Goal: Information Seeking & Learning: Learn about a topic

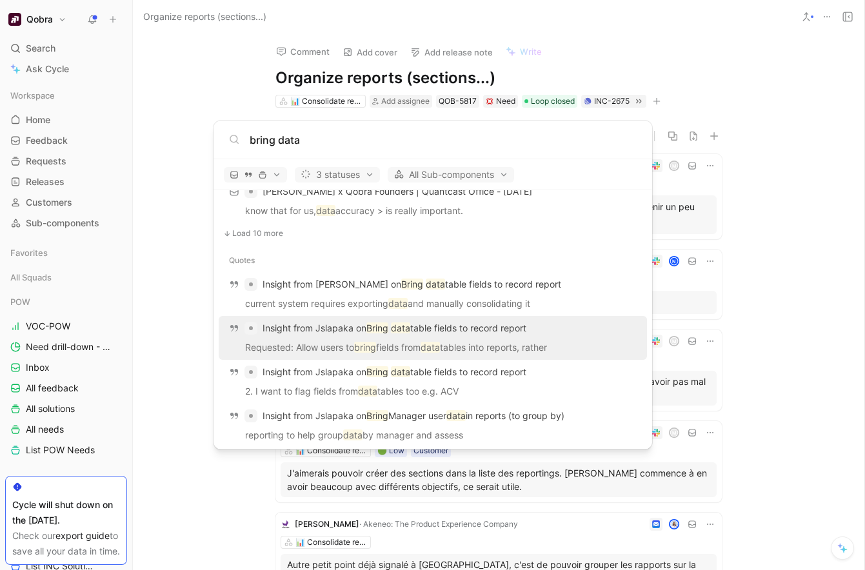
scroll to position [1051, 0]
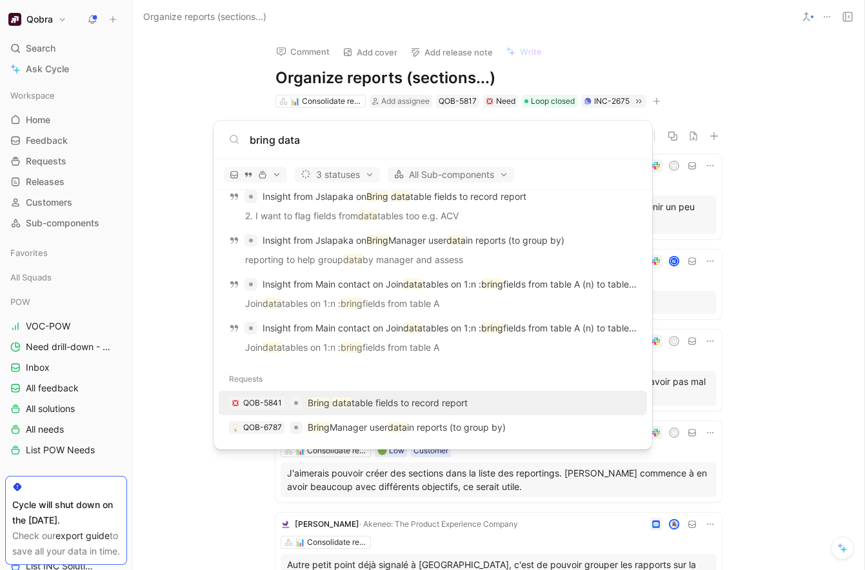
type input "bring data"
click at [427, 395] on p "Bring data table fields to record report" at bounding box center [388, 402] width 160 height 15
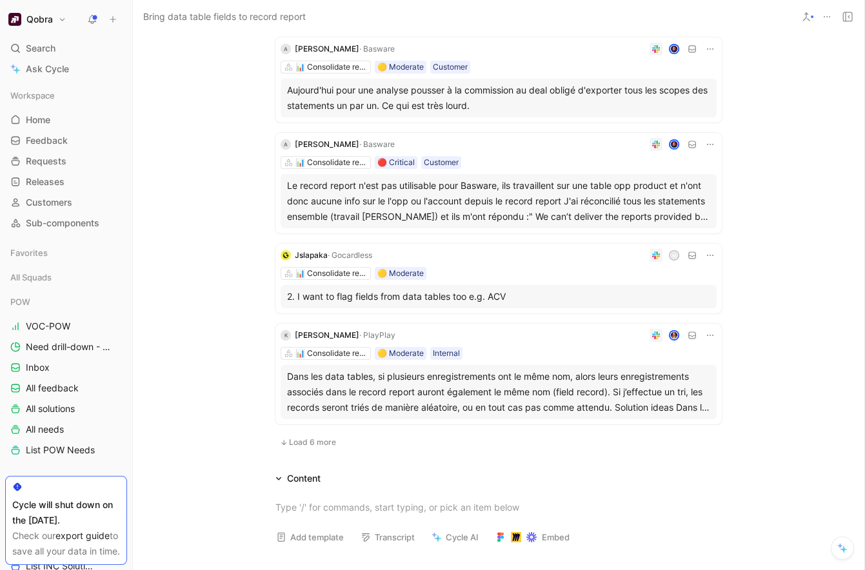
scroll to position [809, 0]
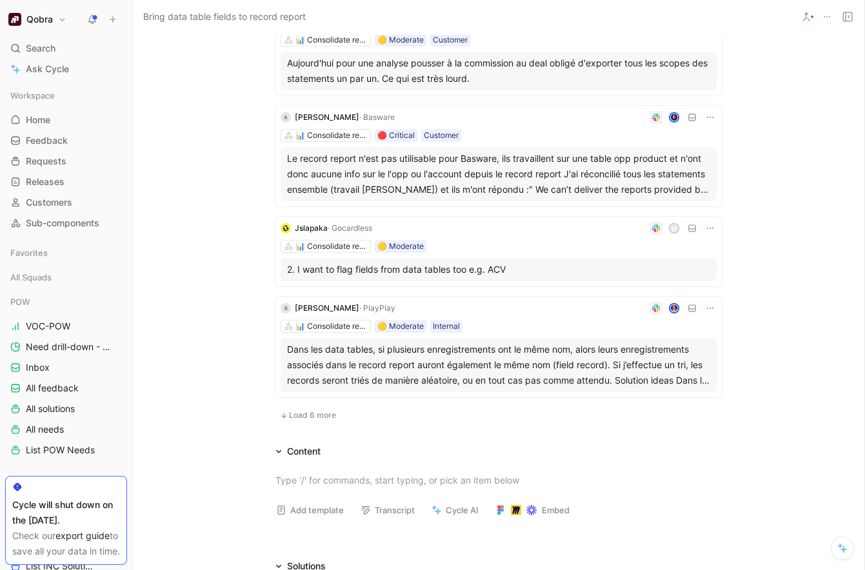
click at [327, 411] on span "Load 6 more" at bounding box center [312, 415] width 47 height 10
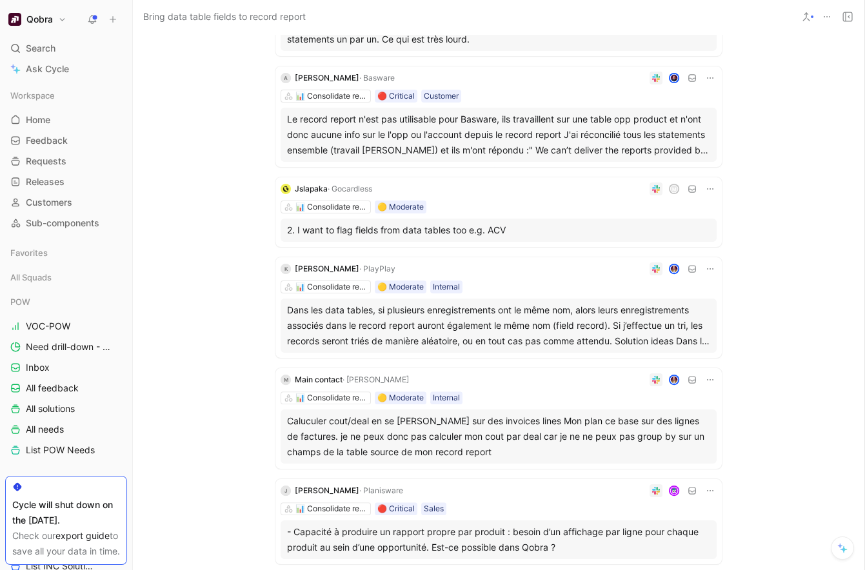
scroll to position [831, 0]
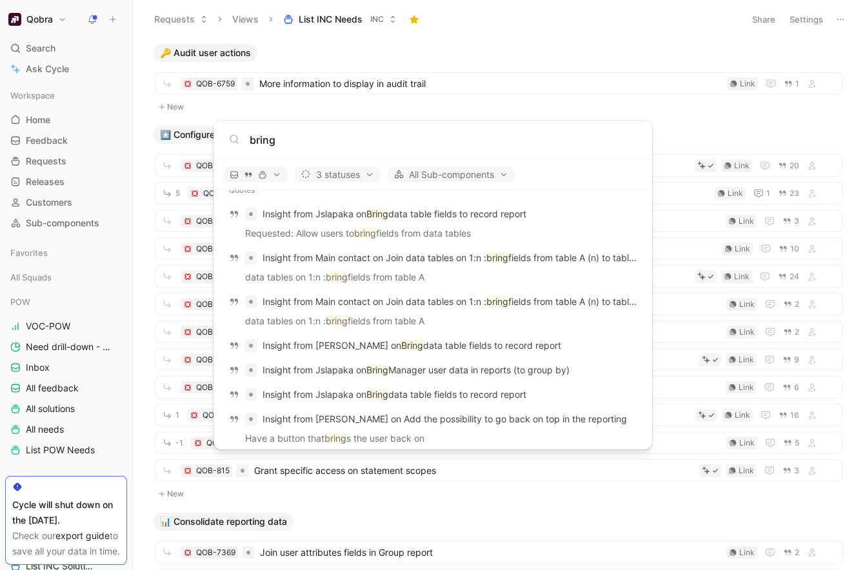
scroll to position [1091, 0]
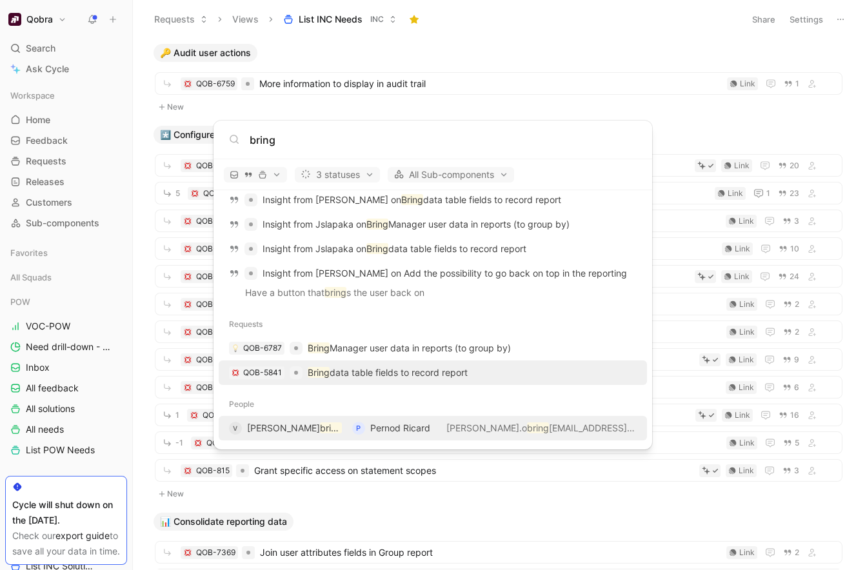
type input "bring"
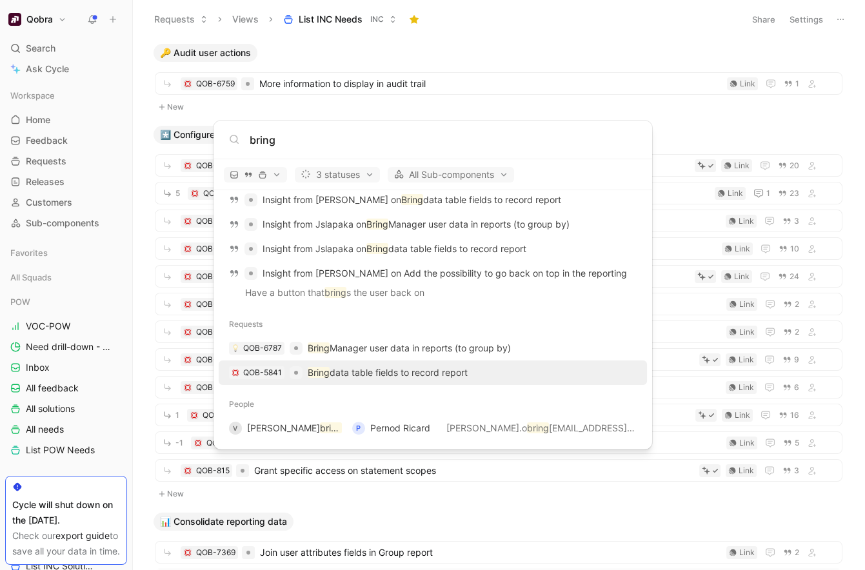
click at [362, 371] on p "Bring data table fields to record report" at bounding box center [388, 372] width 160 height 15
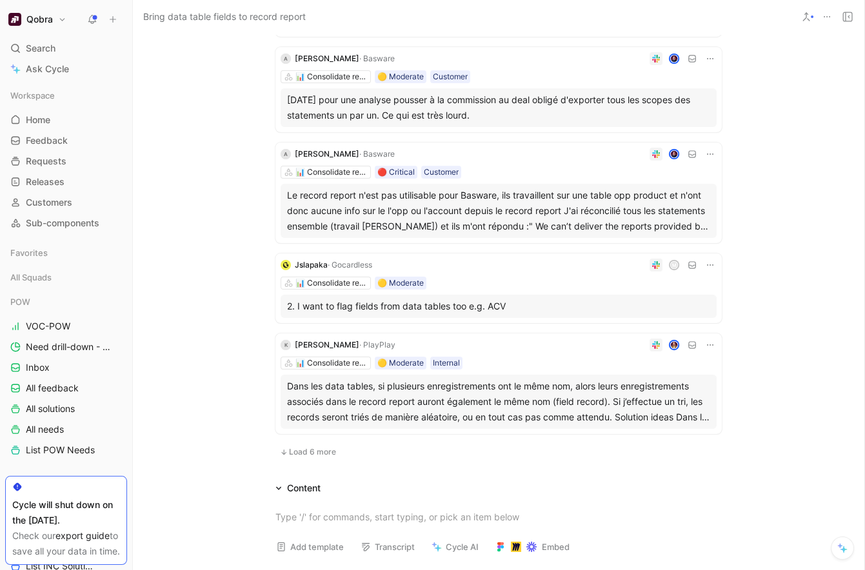
scroll to position [780, 0]
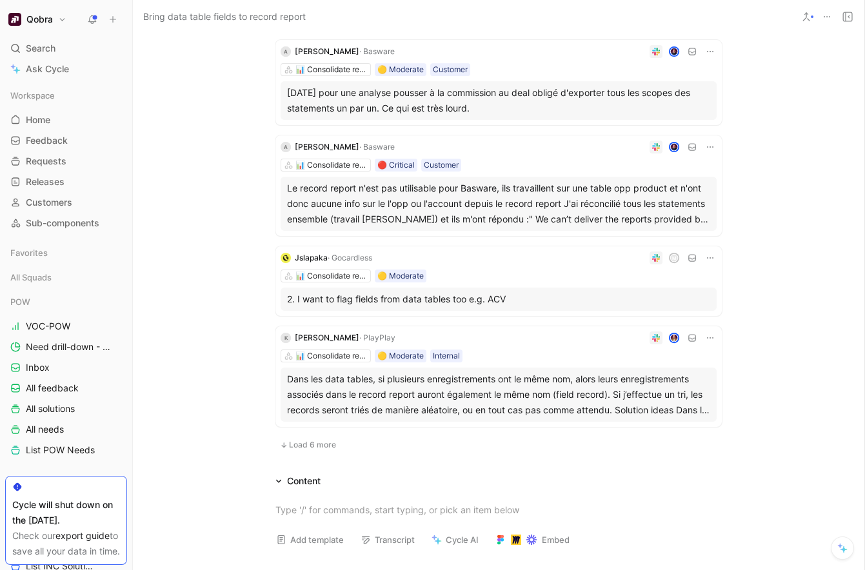
click at [319, 449] on span "Load 6 more" at bounding box center [312, 445] width 47 height 10
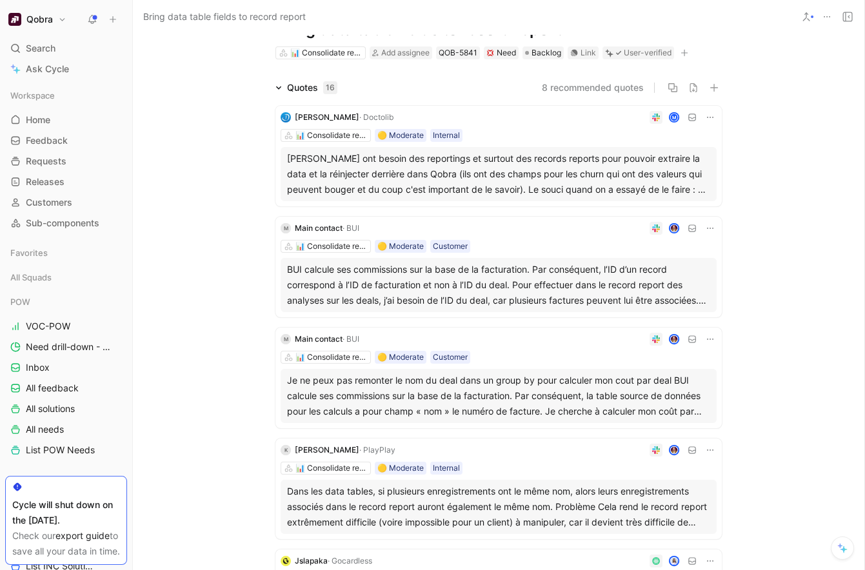
scroll to position [0, 0]
